Goal: Book appointment/travel/reservation

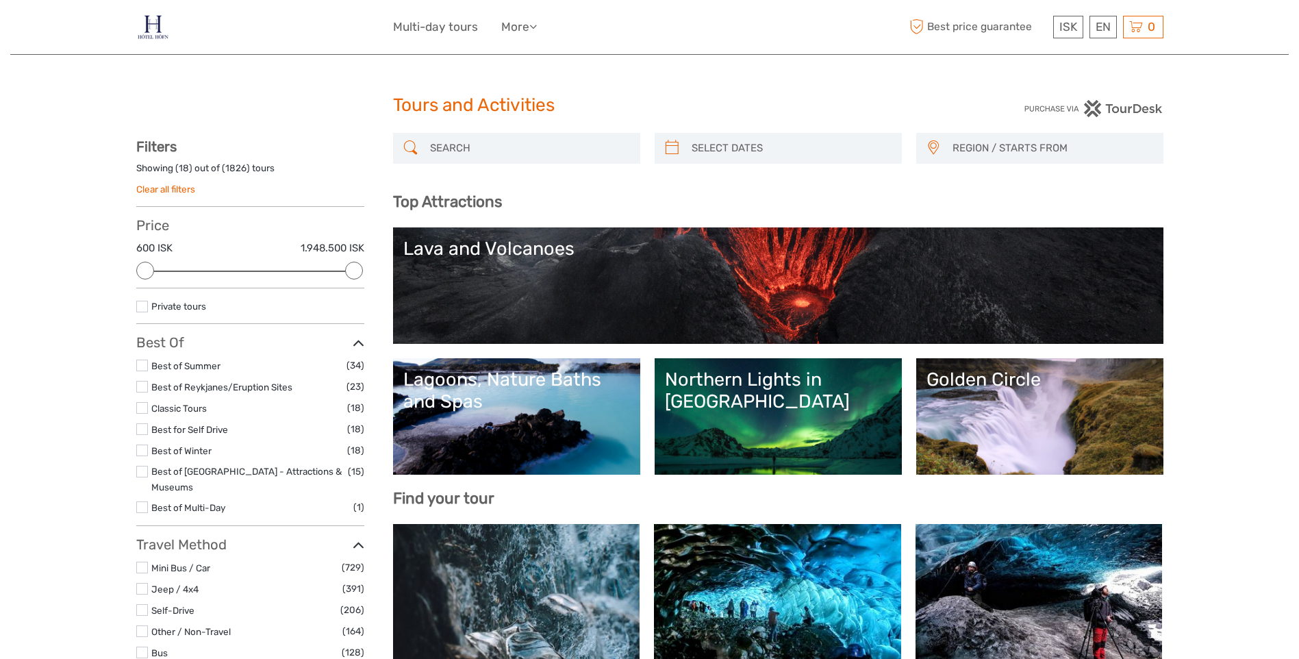
select select
drag, startPoint x: 0, startPoint y: 0, endPoint x: 161, endPoint y: 177, distance: 238.9
drag, startPoint x: 685, startPoint y: 593, endPoint x: 708, endPoint y: 630, distance: 44.0
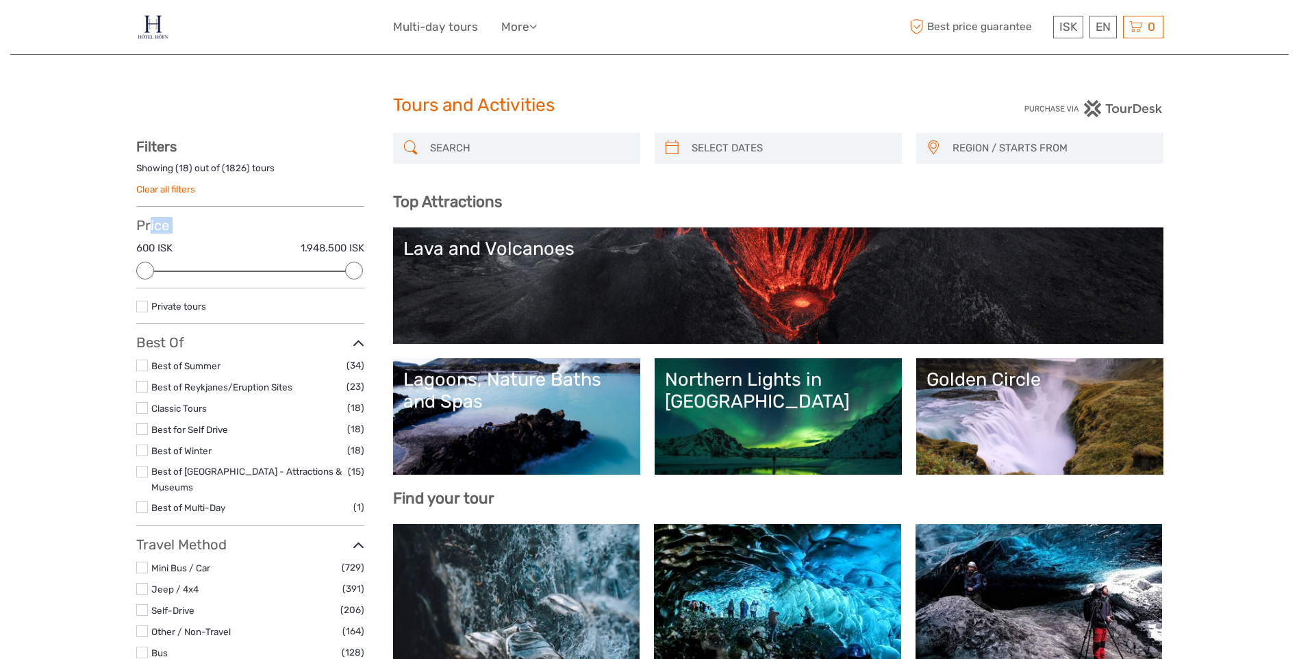
click at [708, 628] on link at bounding box center [777, 599] width 247 height 151
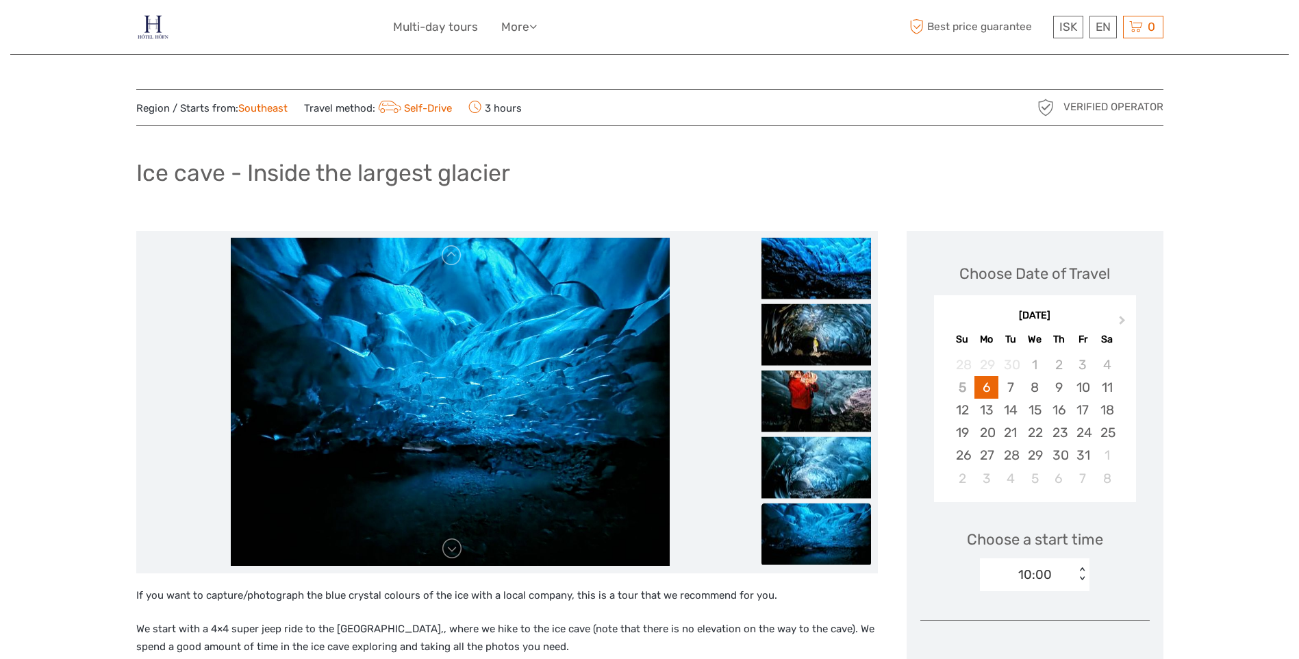
click at [145, 16] on img at bounding box center [153, 27] width 34 height 34
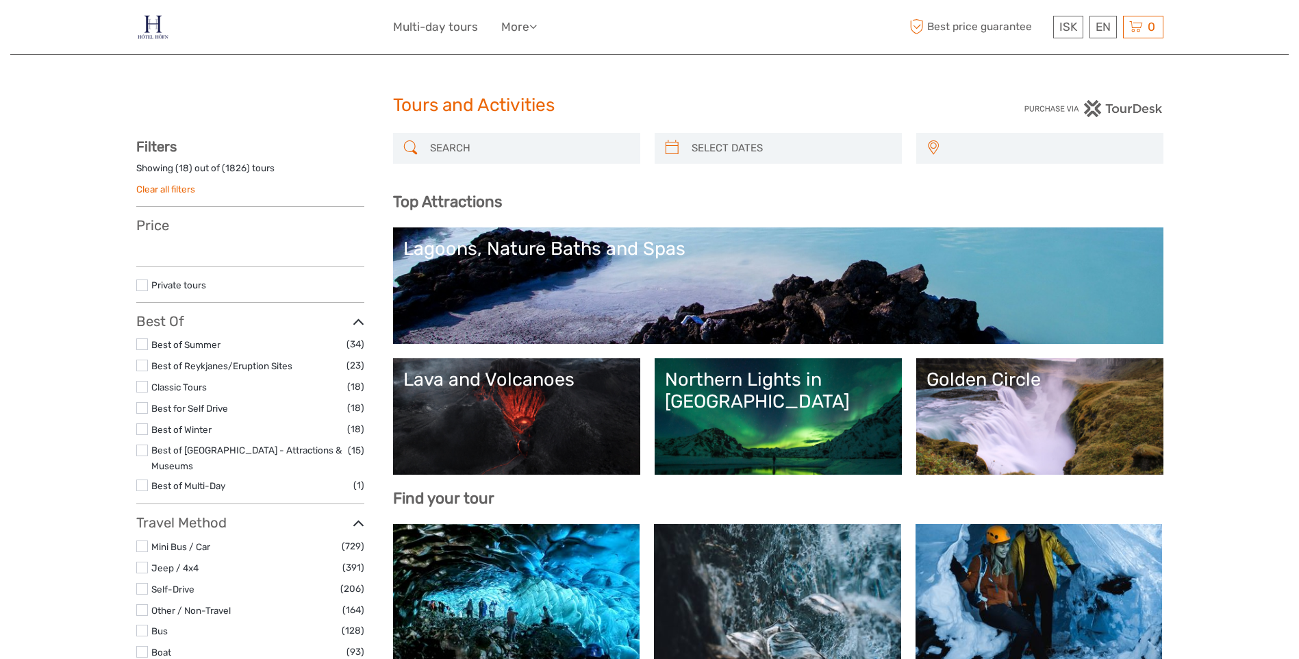
select select
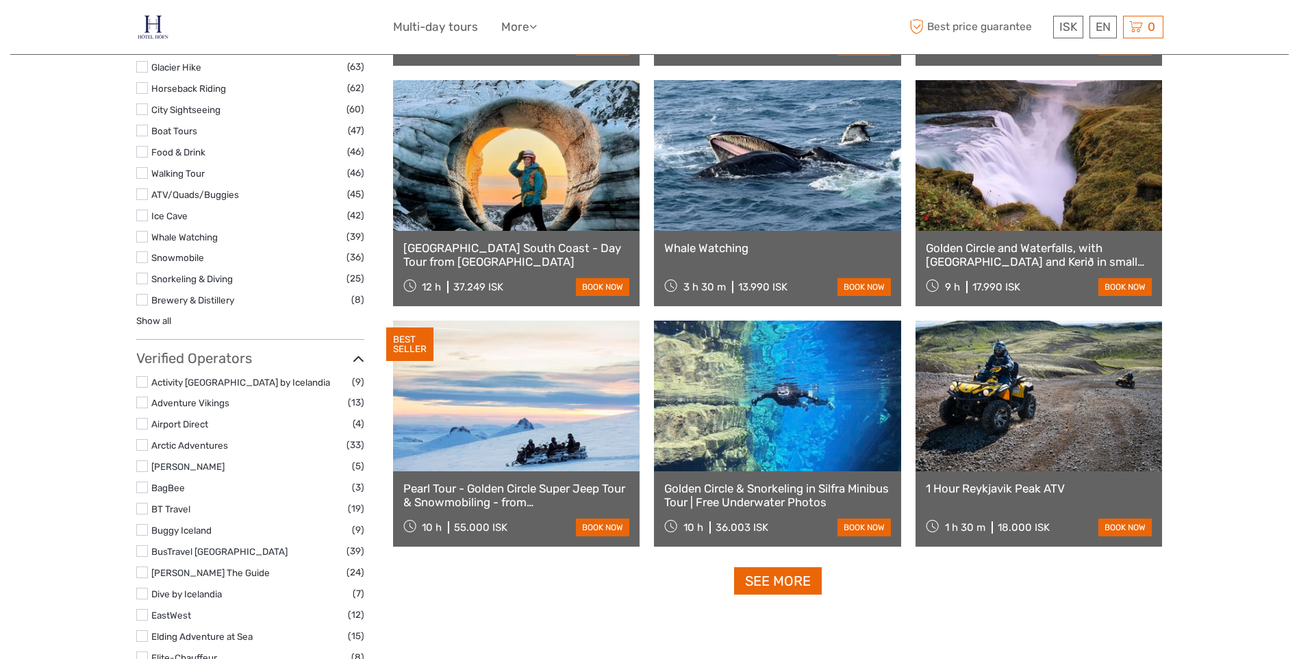
scroll to position [1301, 0]
